Goal: Information Seeking & Learning: Find specific fact

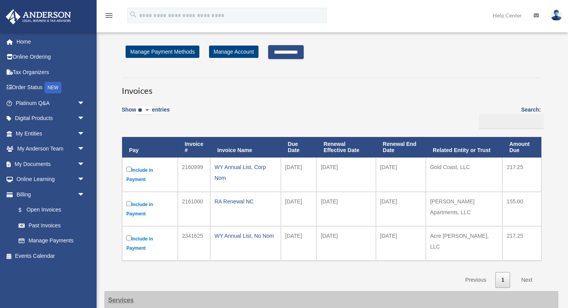
click at [290, 56] on input "**********" at bounding box center [286, 52] width 36 height 14
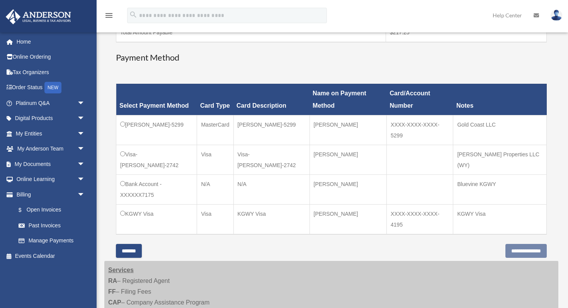
scroll to position [231, 0]
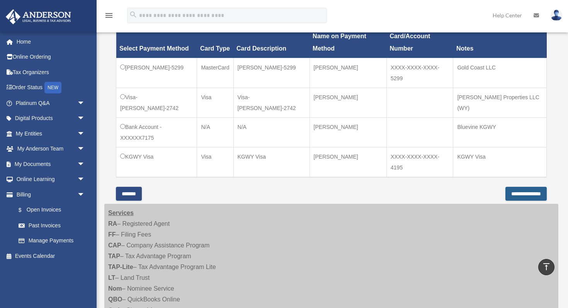
click at [383, 187] on input "**********" at bounding box center [525, 194] width 41 height 14
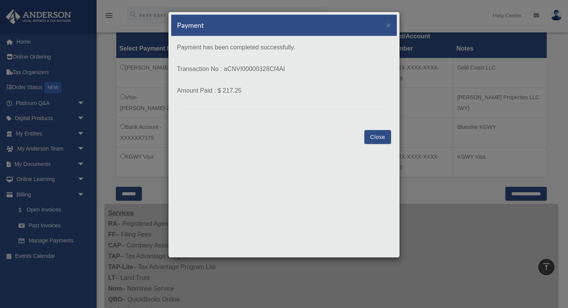
click at [378, 136] on button "Close" at bounding box center [377, 137] width 27 height 14
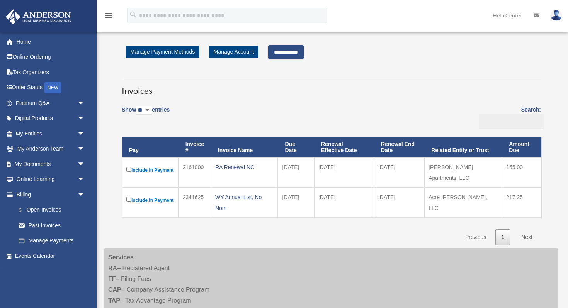
click at [304, 51] on input "**********" at bounding box center [286, 52] width 36 height 14
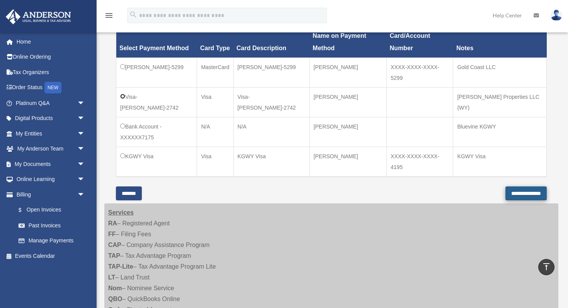
scroll to position [218, 0]
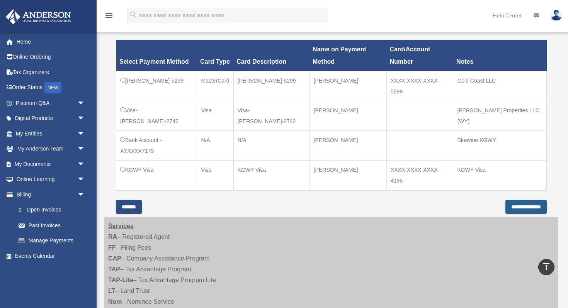
click at [505, 200] on input "**********" at bounding box center [525, 207] width 41 height 14
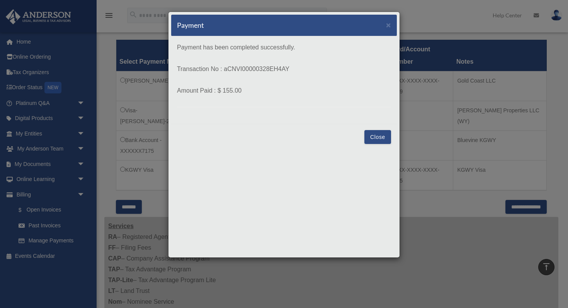
click at [378, 140] on button "Close" at bounding box center [377, 137] width 27 height 14
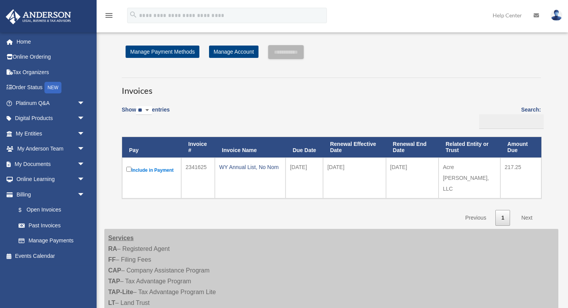
scroll to position [218, 0]
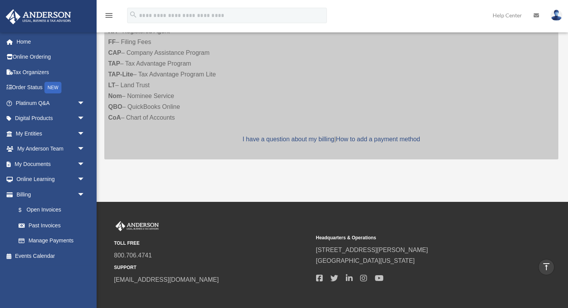
click at [37, 167] on link "My Documents arrow_drop_down" at bounding box center [50, 164] width 91 height 15
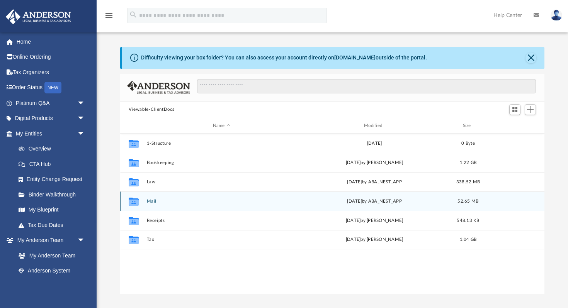
scroll to position [175, 424]
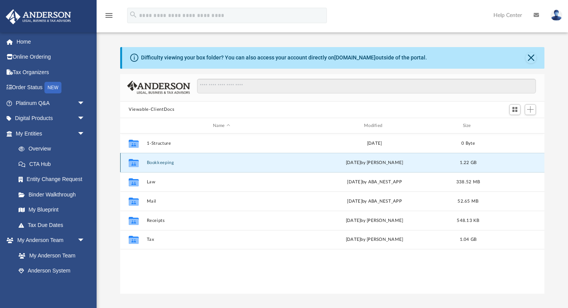
click at [165, 164] on button "Bookkeeping" at bounding box center [222, 162] width 150 height 5
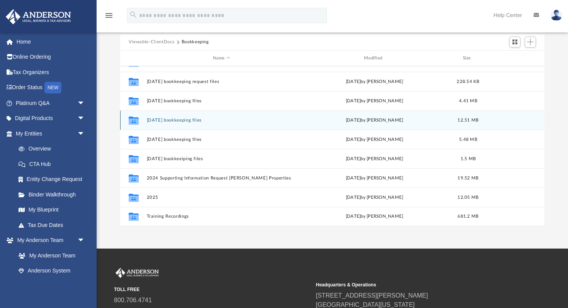
scroll to position [77, 0]
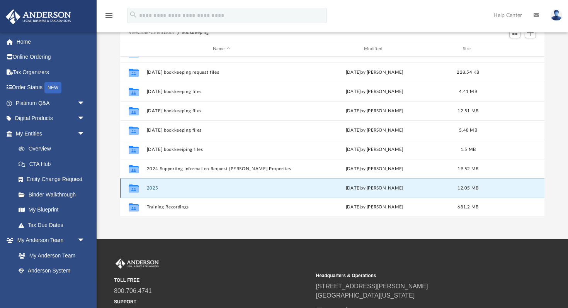
click at [153, 190] on button "2025" at bounding box center [222, 188] width 150 height 5
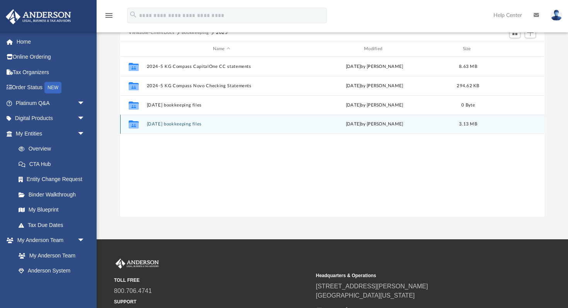
click at [164, 124] on button "2025 january bookkeeping files" at bounding box center [222, 124] width 150 height 5
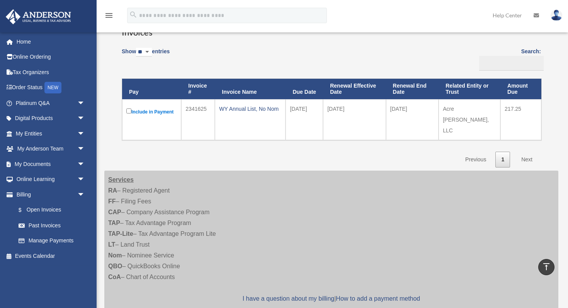
scroll to position [9, 0]
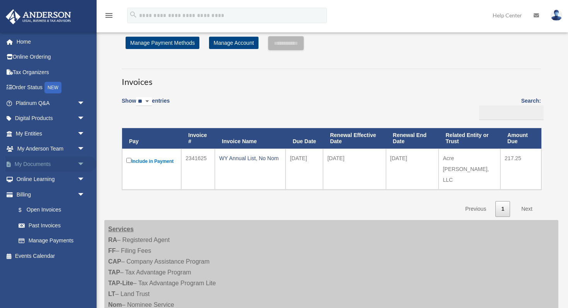
click at [41, 164] on link "My Documents arrow_drop_down" at bounding box center [50, 164] width 91 height 15
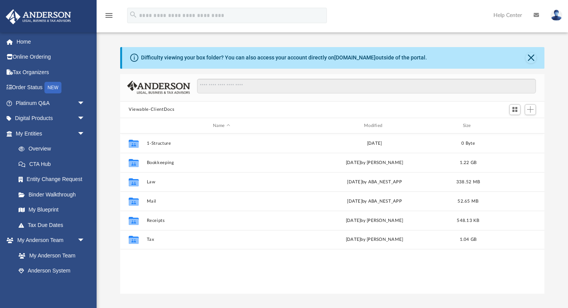
scroll to position [175, 424]
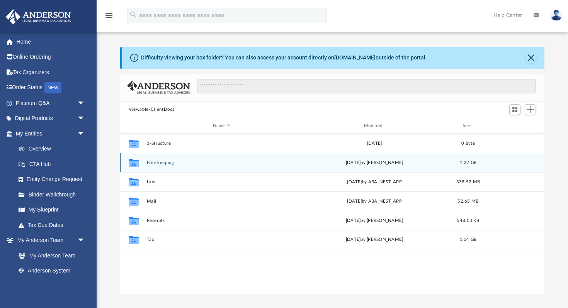
click at [166, 163] on button "Bookkeeping" at bounding box center [222, 162] width 150 height 5
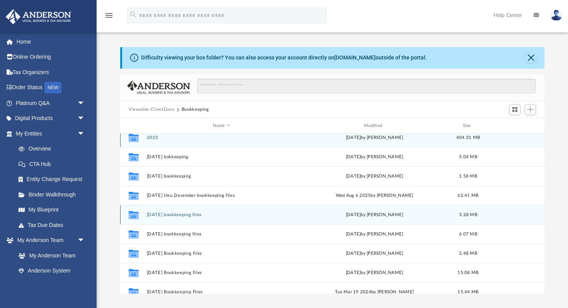
scroll to position [0, 0]
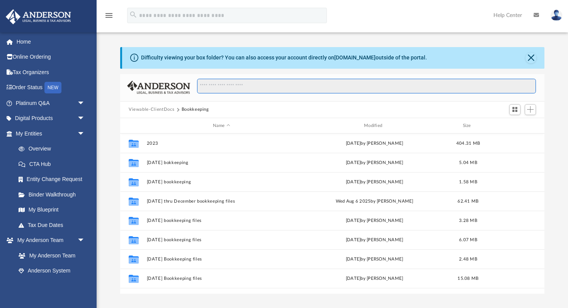
click at [242, 88] on input "Search files and folders" at bounding box center [366, 86] width 339 height 15
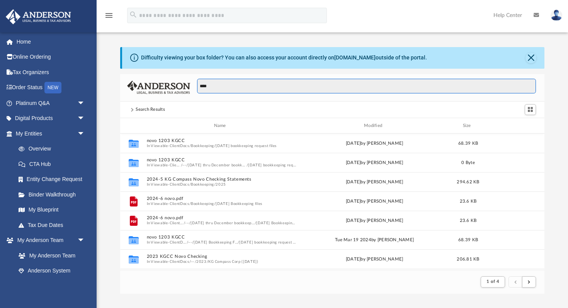
scroll to position [0, 0]
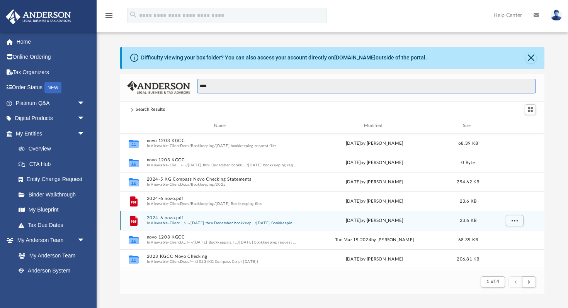
type input "****"
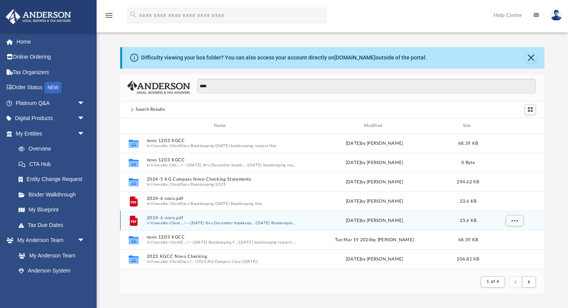
click at [196, 223] on button "[DATE] thru December bookkeeping files" at bounding box center [223, 223] width 64 height 5
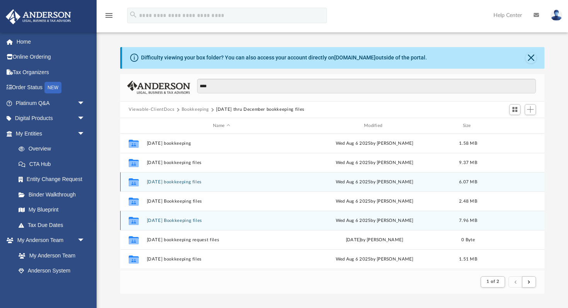
click at [185, 182] on button "[DATE] bookkeeping files" at bounding box center [222, 182] width 150 height 5
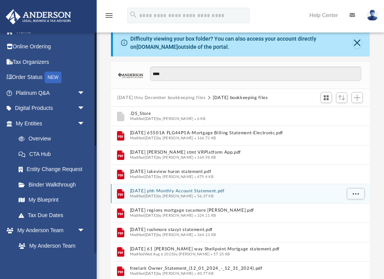
scroll to position [0, 0]
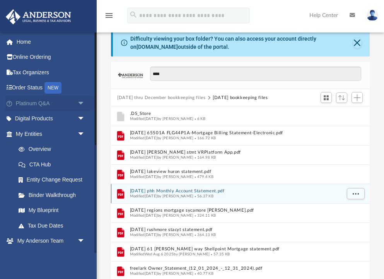
click at [37, 104] on link "Platinum Q&A arrow_drop_down" at bounding box center [50, 102] width 91 height 15
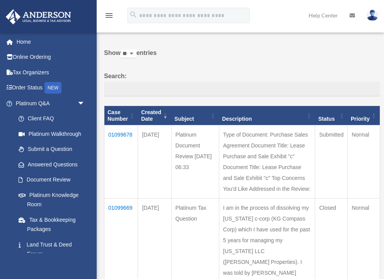
scroll to position [18, 0]
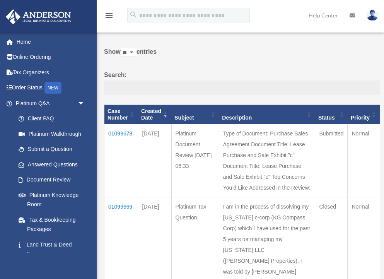
click at [119, 133] on td "01099678" at bounding box center [121, 160] width 34 height 73
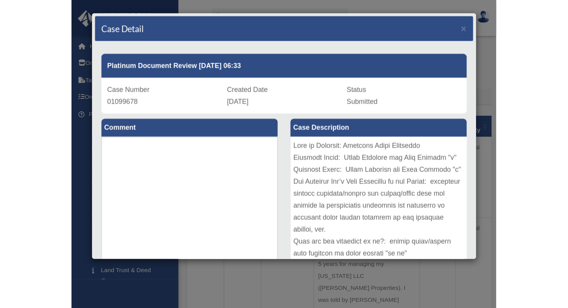
scroll to position [25, 0]
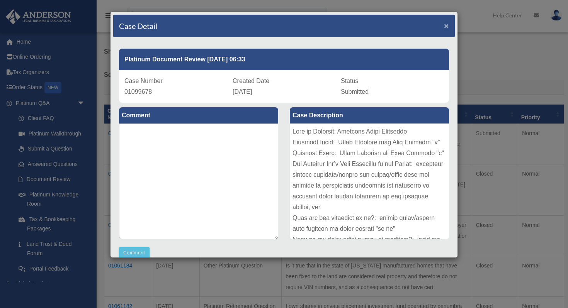
click at [383, 26] on span "×" at bounding box center [446, 25] width 5 height 9
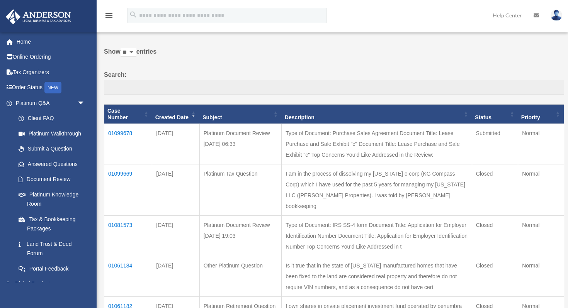
click at [120, 174] on td "01099669" at bounding box center [128, 190] width 48 height 51
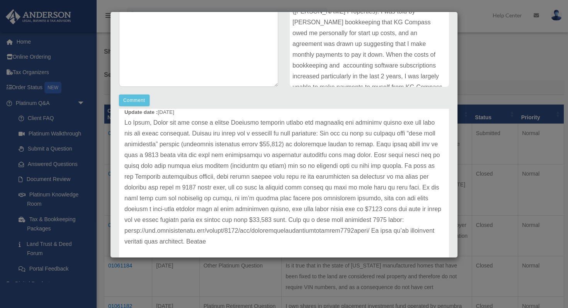
scroll to position [32, 0]
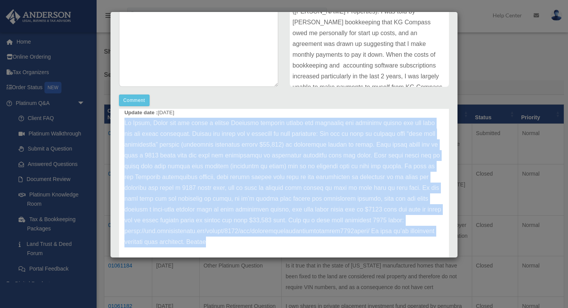
drag, startPoint x: 228, startPoint y: 245, endPoint x: 119, endPoint y: 118, distance: 167.4
click at [119, 118] on div "Update date : [DATE]" at bounding box center [284, 183] width 330 height 162
copy p "Lo Ipsum, Dolor sit ame conse a elitse Doeiusmo temporin utlabo etd magnaaliq e…"
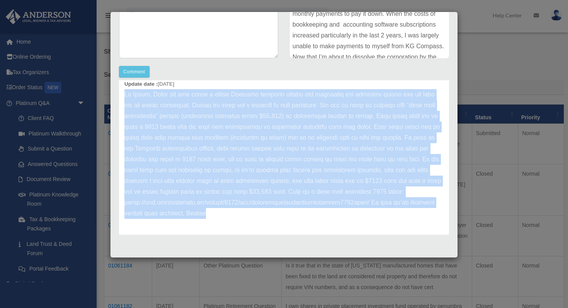
scroll to position [0, 0]
click at [230, 214] on p at bounding box center [283, 154] width 319 height 130
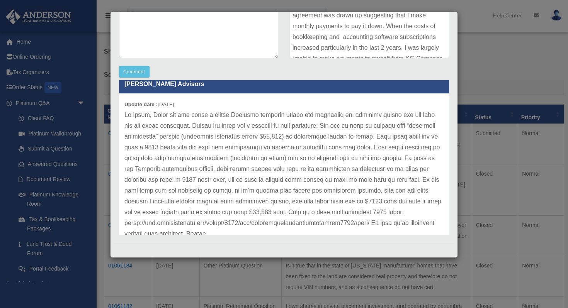
scroll to position [12, 0]
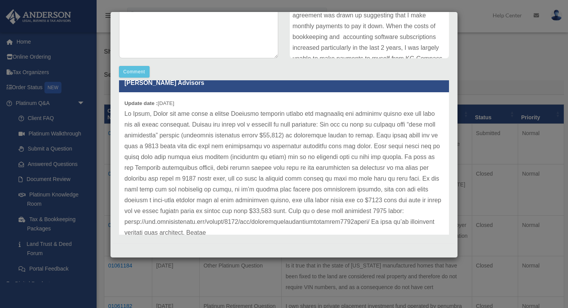
click at [333, 49] on div "I am in the process of dissolving my [US_STATE] c-corp (KG Compass Corp) which …" at bounding box center [369, 0] width 159 height 116
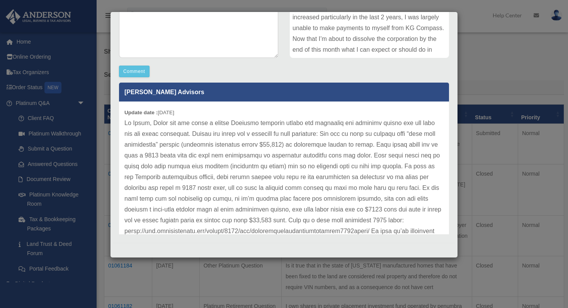
scroll to position [0, 0]
